Goal: Task Accomplishment & Management: Manage account settings

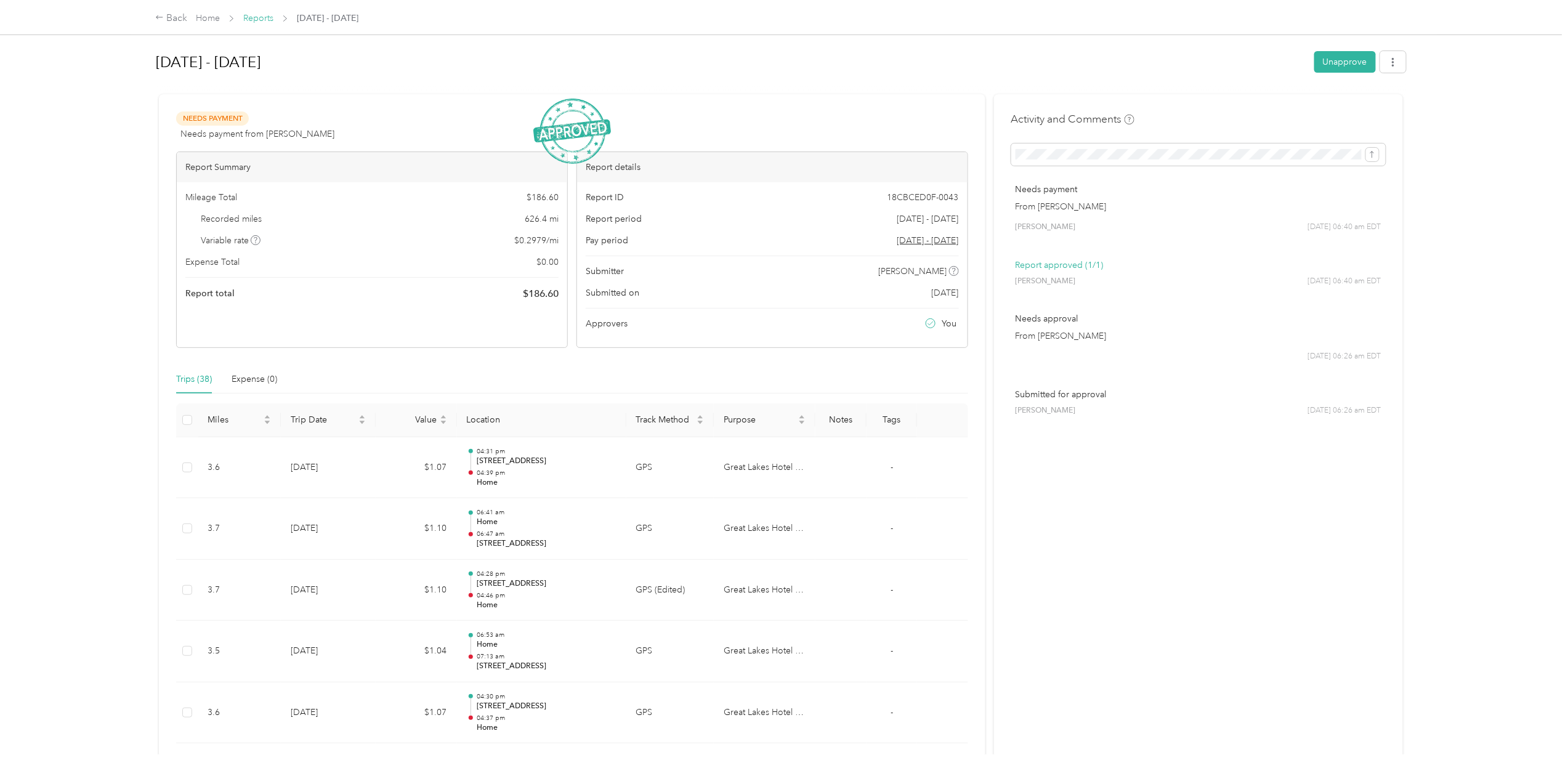
click at [259, 18] on link "Reports" at bounding box center [258, 18] width 30 height 10
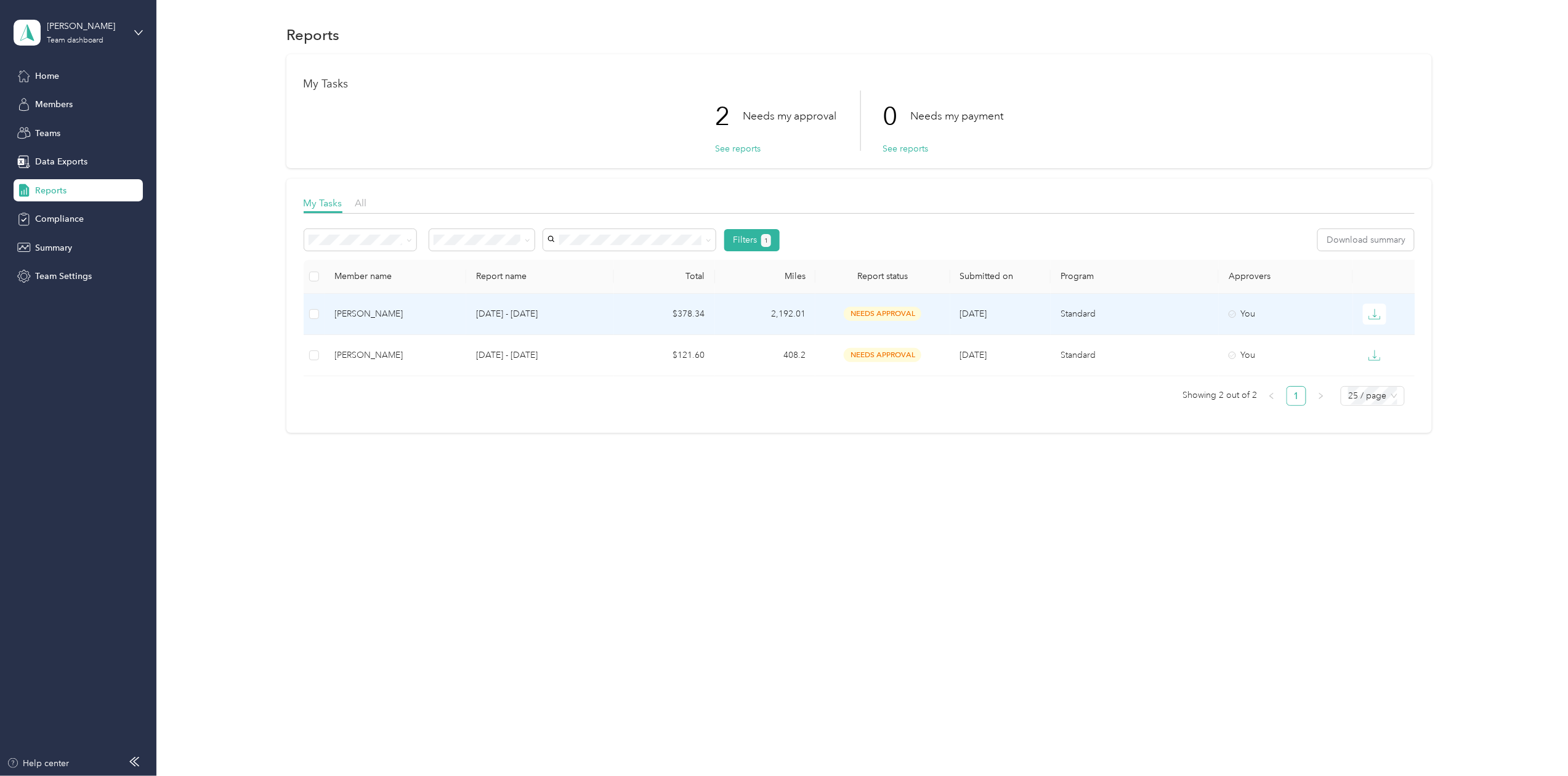
click at [380, 310] on div "[PERSON_NAME]" at bounding box center [396, 314] width 121 height 14
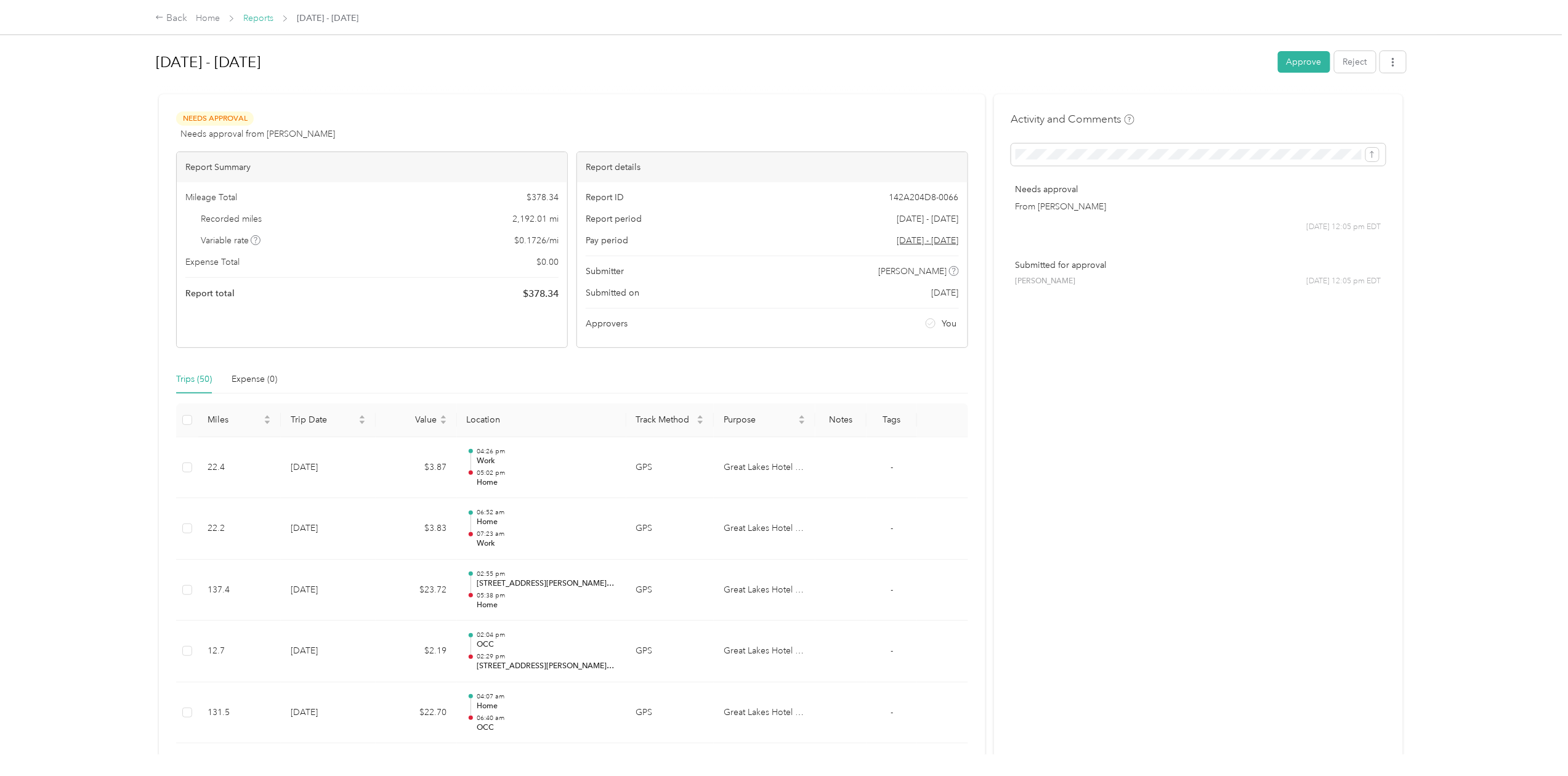
click at [258, 18] on link "Reports" at bounding box center [258, 18] width 30 height 10
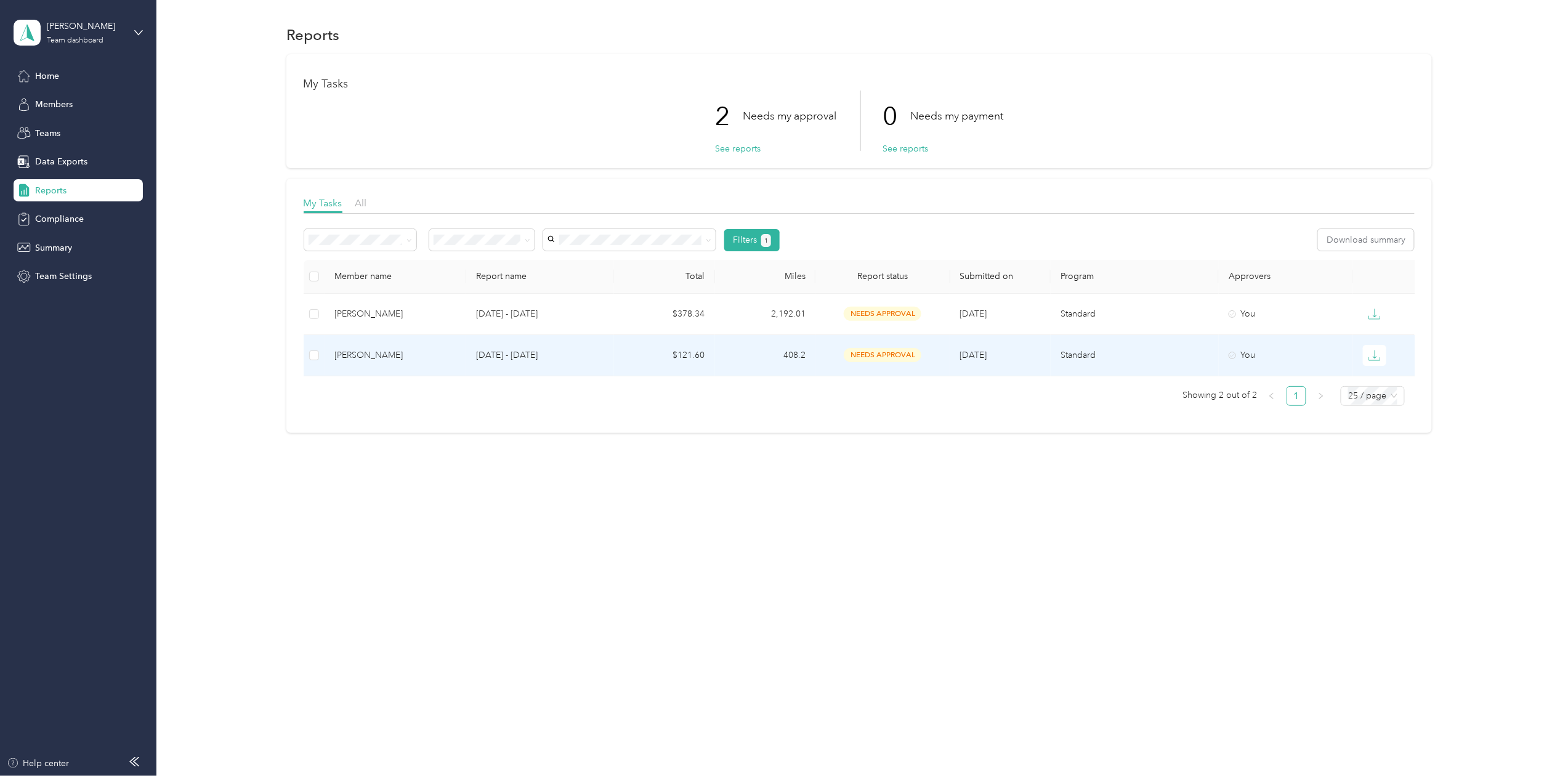
click at [427, 352] on div "[PERSON_NAME]" at bounding box center [396, 356] width 121 height 14
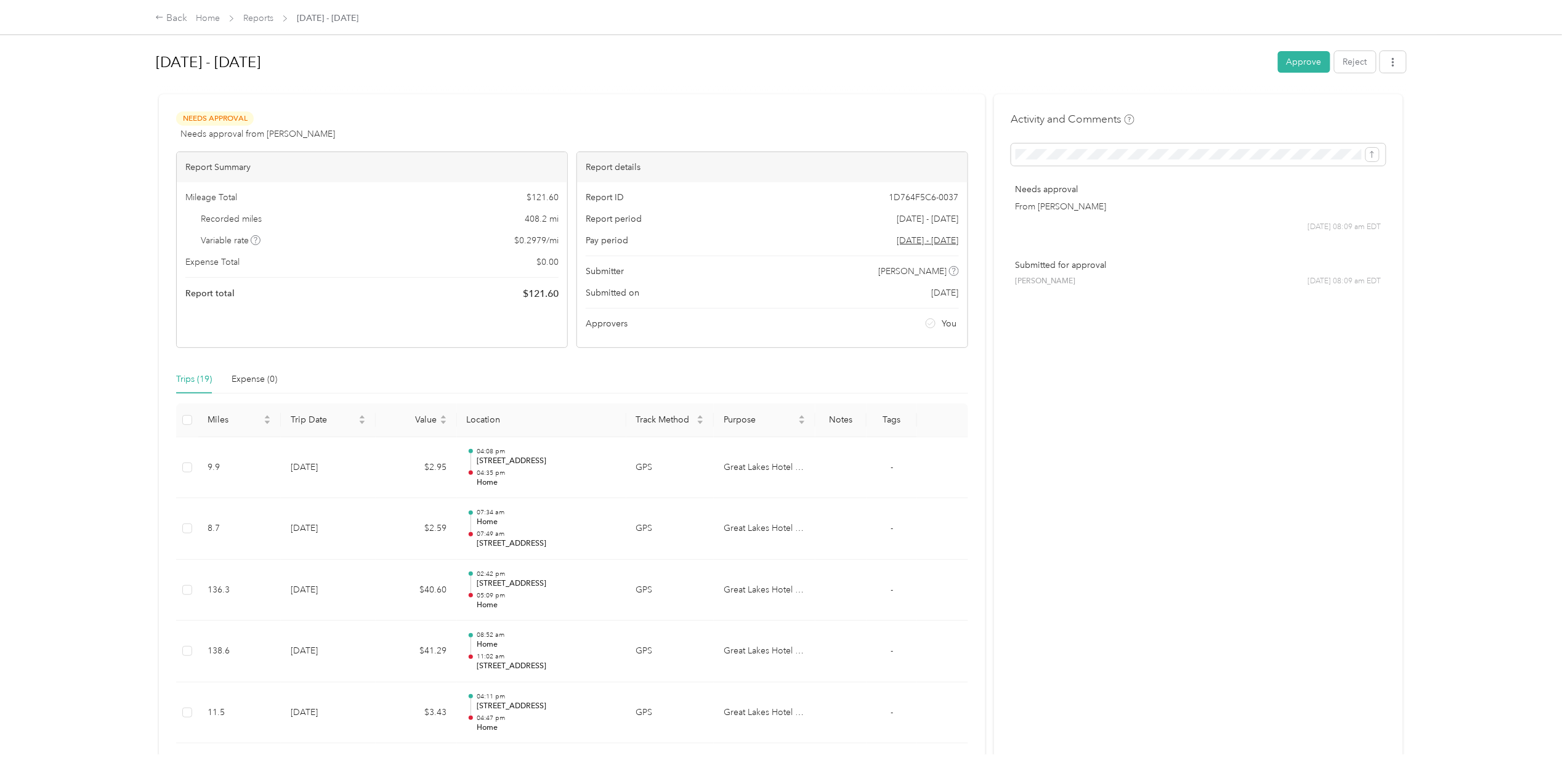
click at [1288, 61] on button "Approve" at bounding box center [1303, 62] width 52 height 22
click at [260, 14] on link "Reports" at bounding box center [258, 18] width 30 height 10
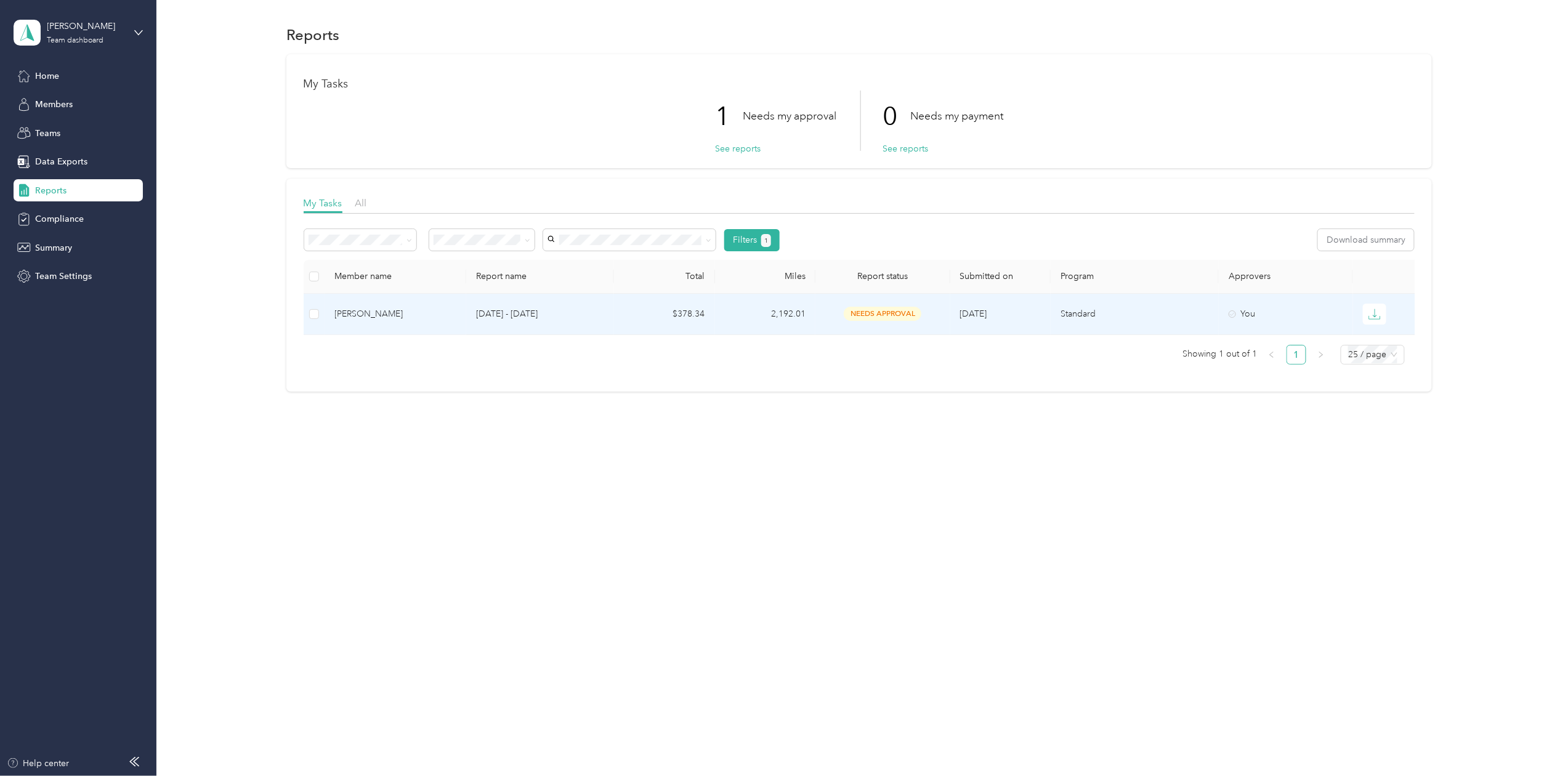
click at [434, 308] on div "[PERSON_NAME]" at bounding box center [396, 314] width 121 height 14
